Goal: Submit feedback/report problem

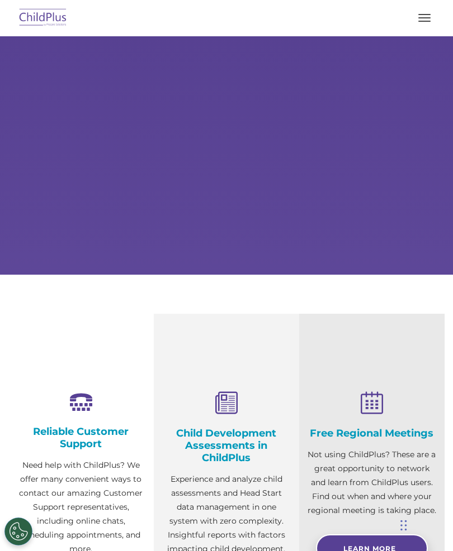
scroll to position [52, 0]
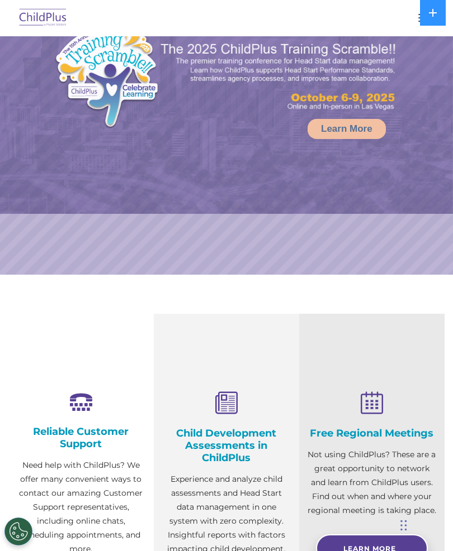
select select "MEDIUM"
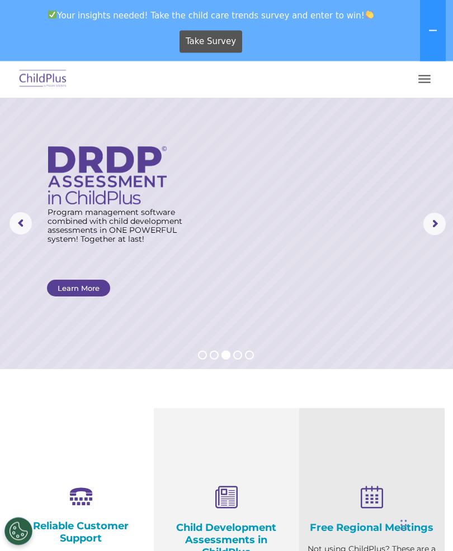
scroll to position [0, 0]
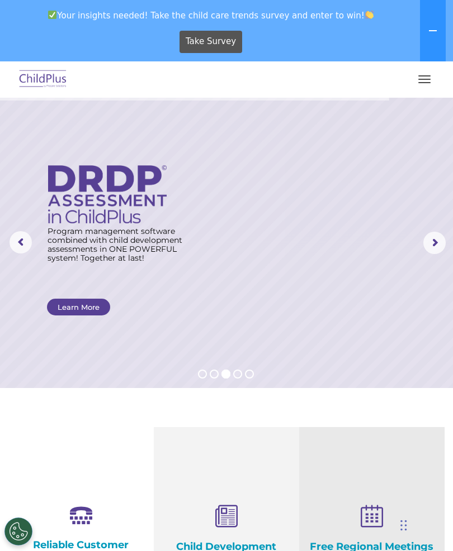
click at [437, 32] on button at bounding box center [433, 30] width 26 height 61
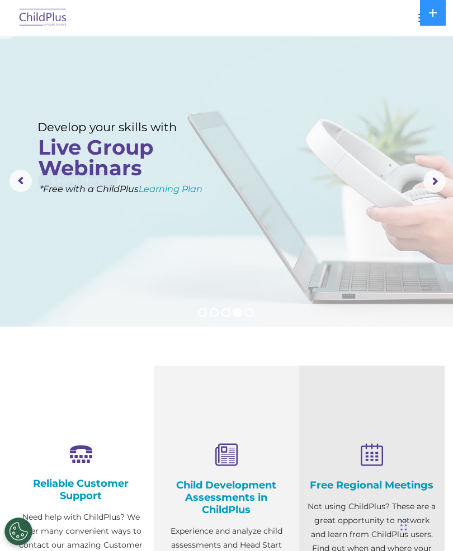
click at [434, 13] on icon at bounding box center [433, 13] width 8 height 8
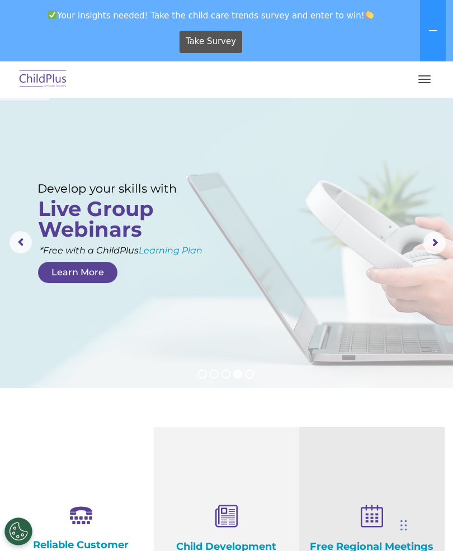
click at [431, 72] on button "button" at bounding box center [423, 79] width 23 height 18
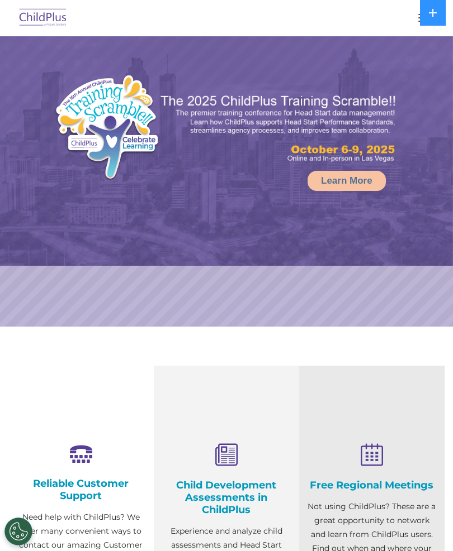
select select "MEDIUM"
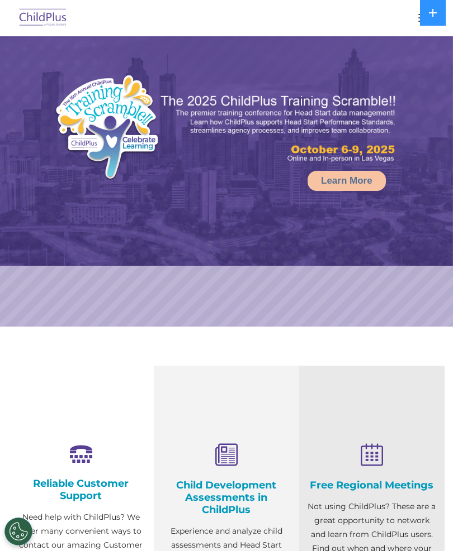
select select "MEDIUM"
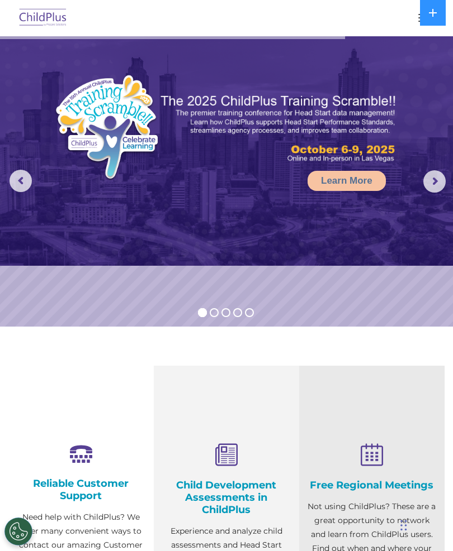
click at [432, 177] on rs-arrow at bounding box center [434, 181] width 22 height 22
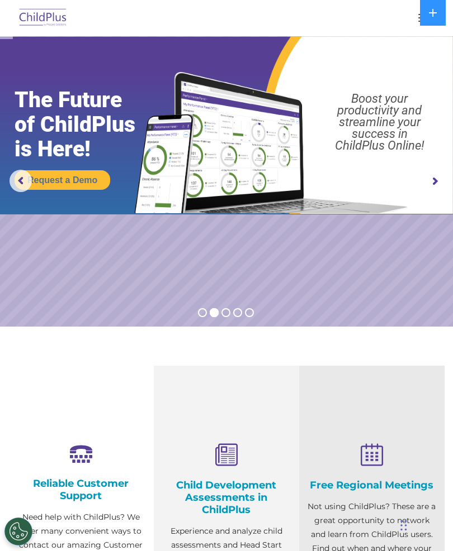
click at [435, 182] on rs-arrow at bounding box center [434, 181] width 22 height 22
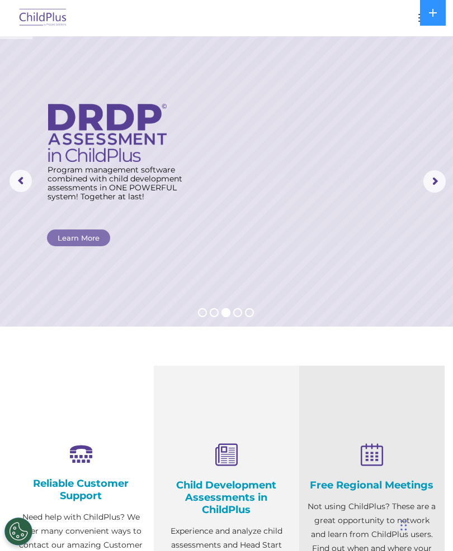
click at [445, 170] on rs-arrow at bounding box center [434, 181] width 22 height 22
